Goal: Task Accomplishment & Management: Manage account settings

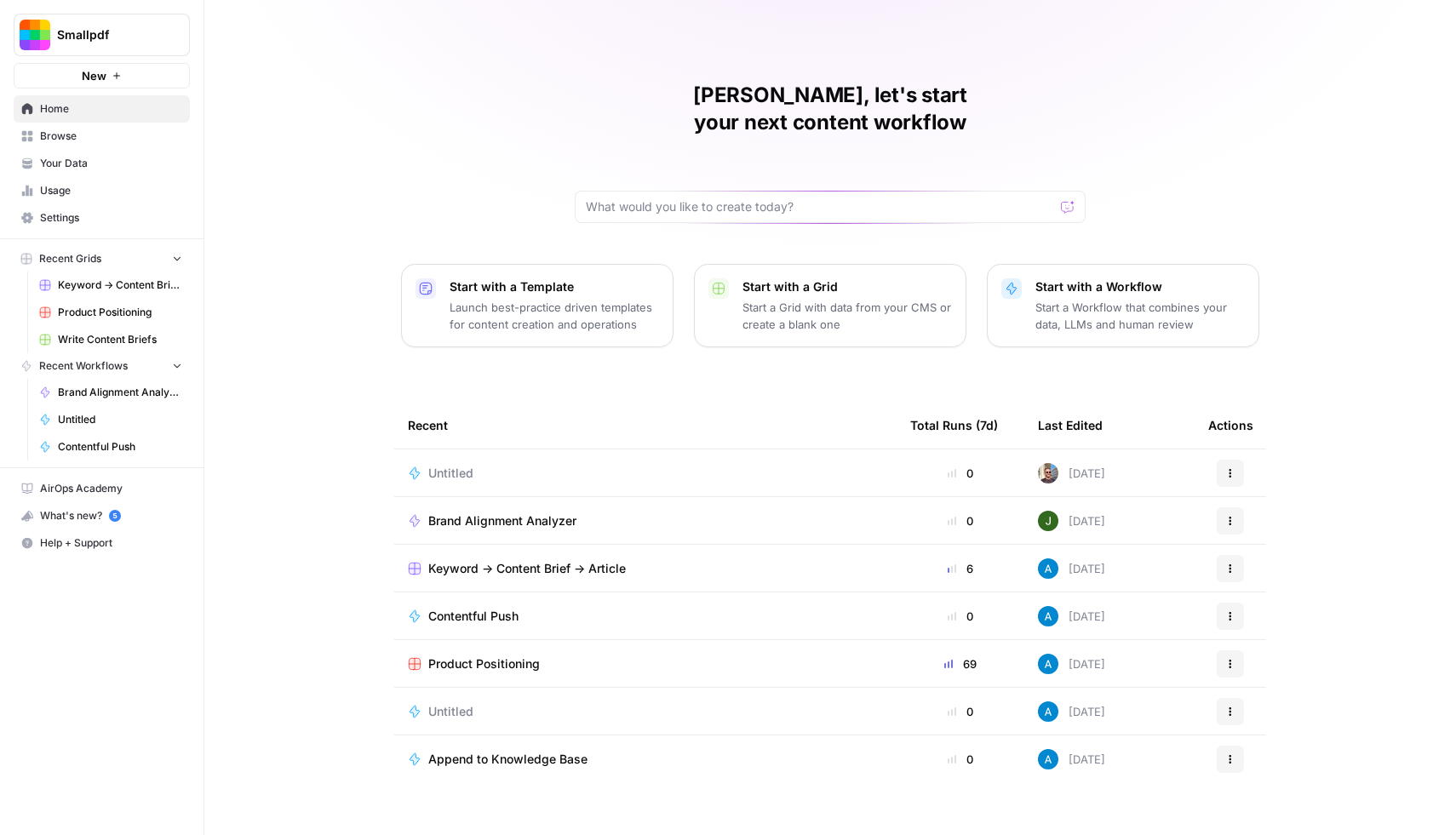
click at [92, 213] on span "Settings" at bounding box center [111, 218] width 142 height 16
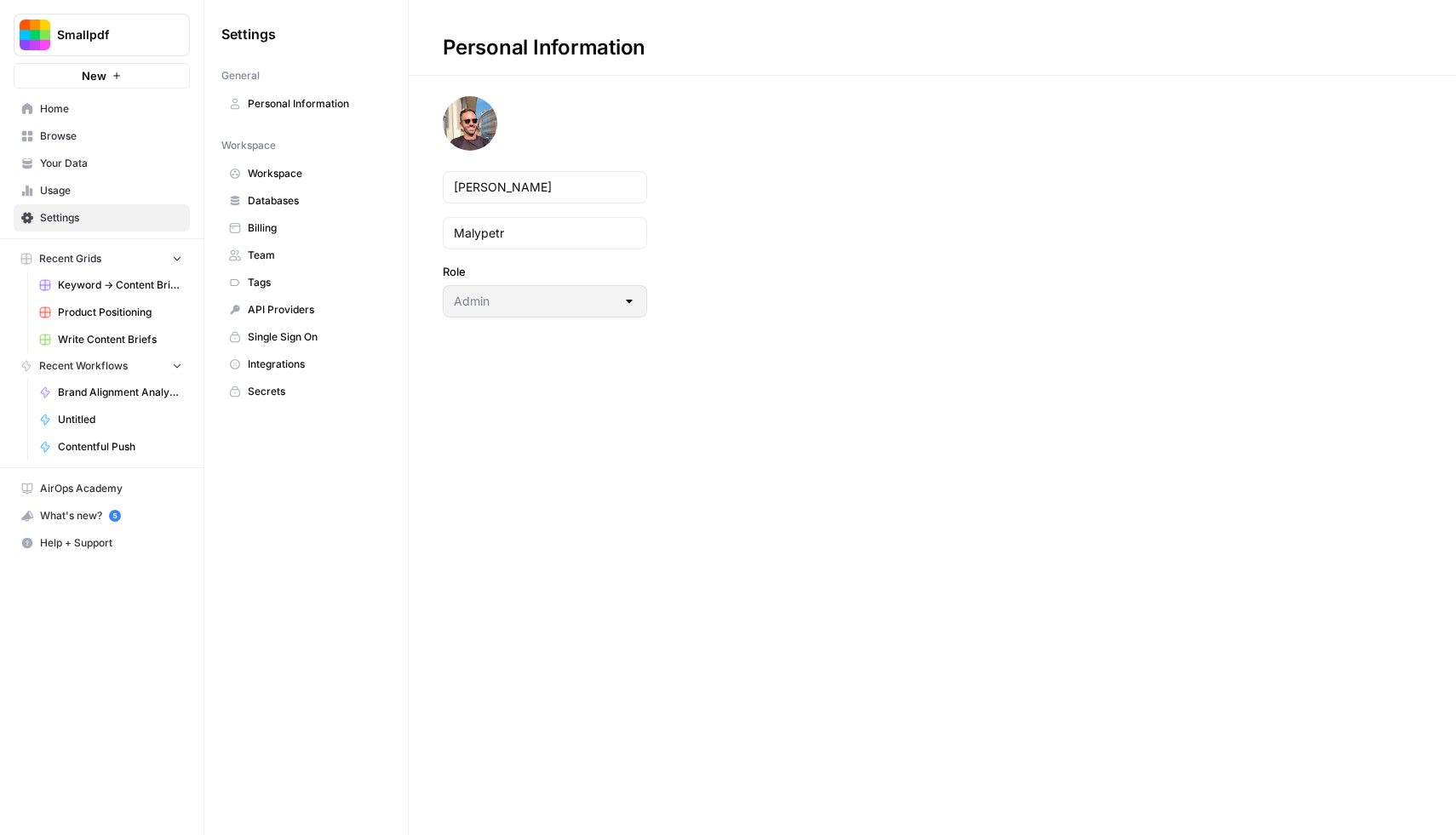
click at [278, 359] on span "Integrations" at bounding box center [315, 365] width 135 height 16
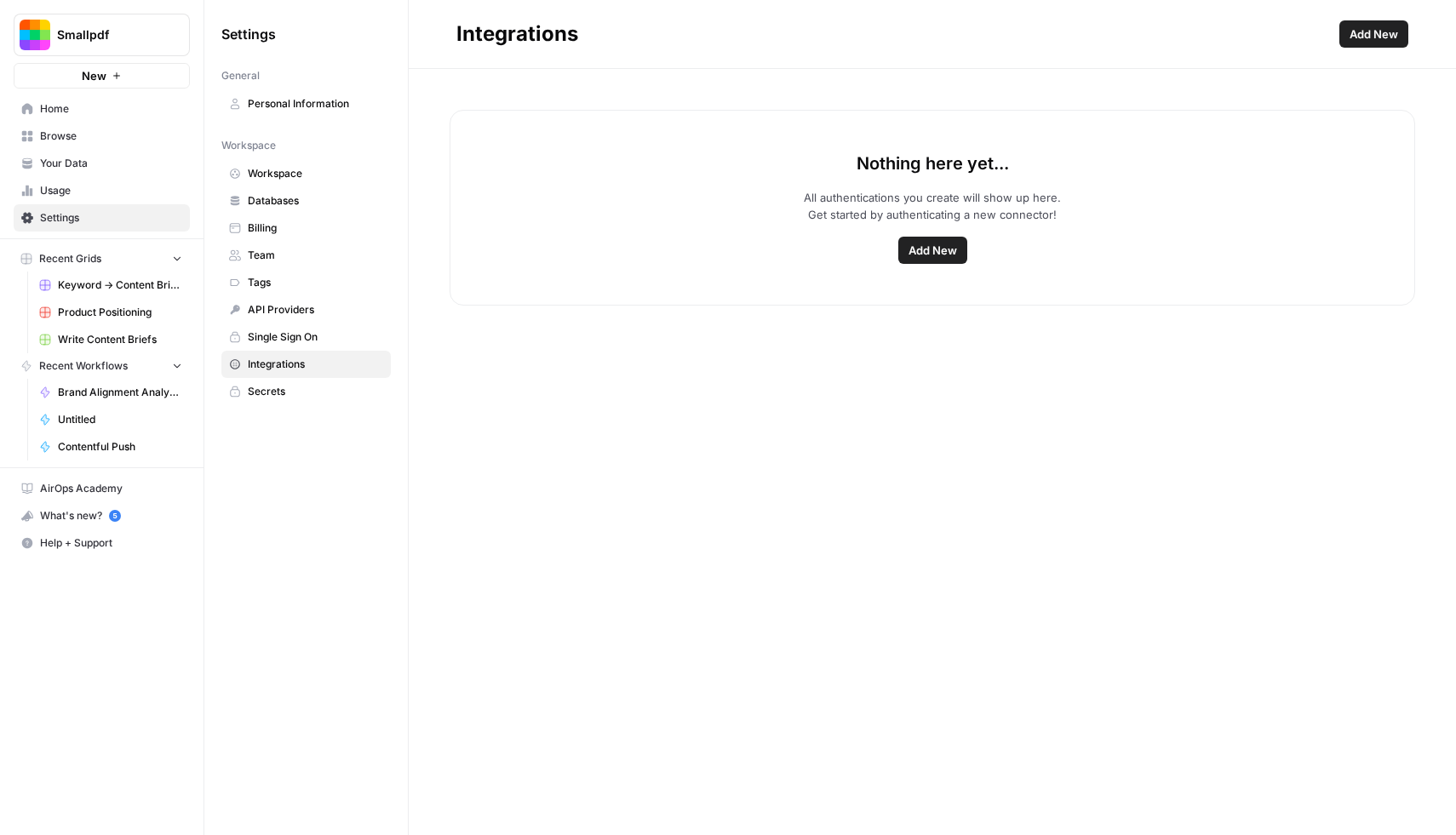
click at [932, 242] on span "Add New" at bounding box center [933, 250] width 49 height 17
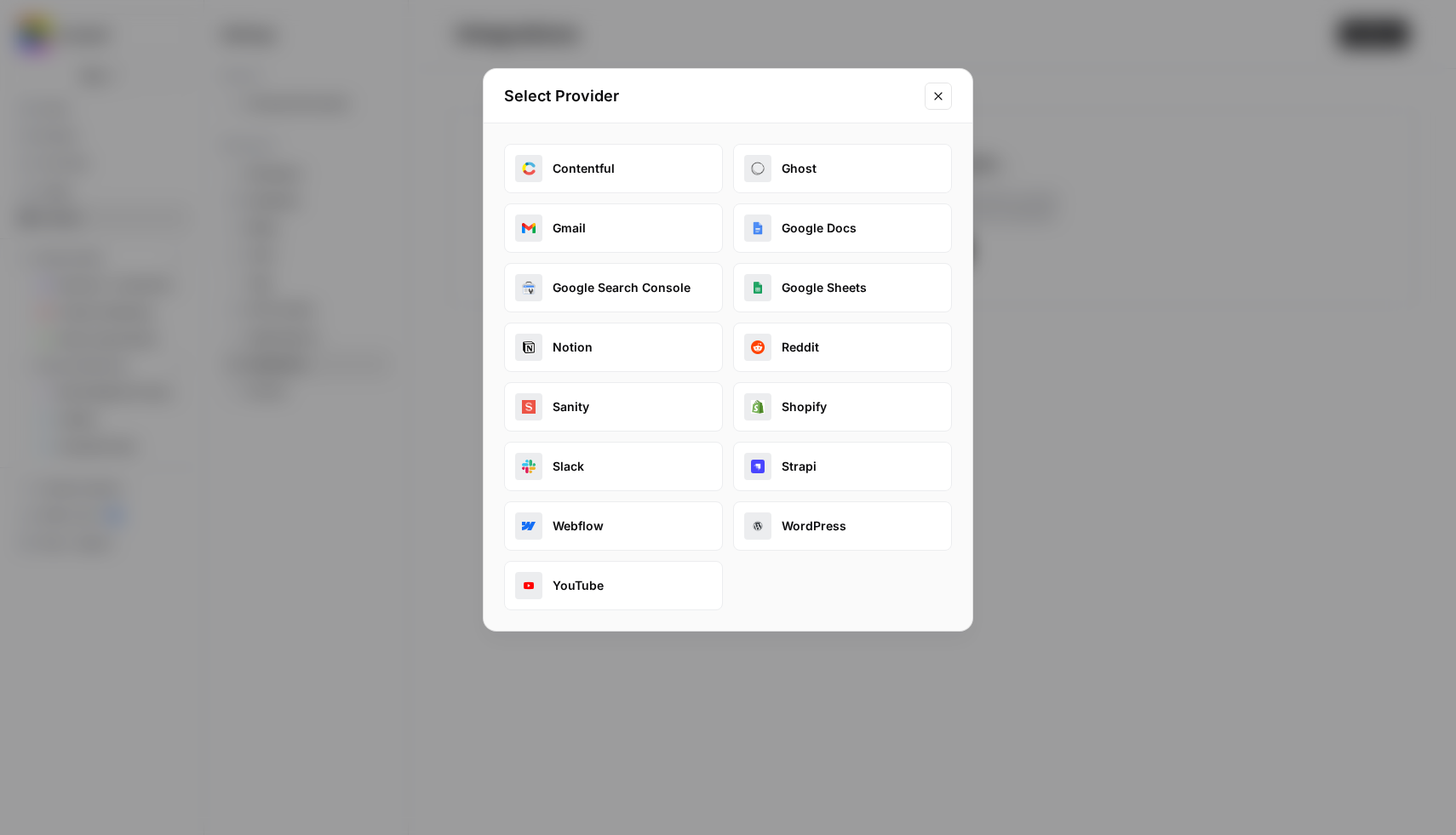
click at [437, 484] on div "Select Provider Contentful Ghost Gmail Google Docs Google Search Console Google…" at bounding box center [728, 417] width 1456 height 835
